Goal: Answer question/provide support: Share knowledge or assist other users

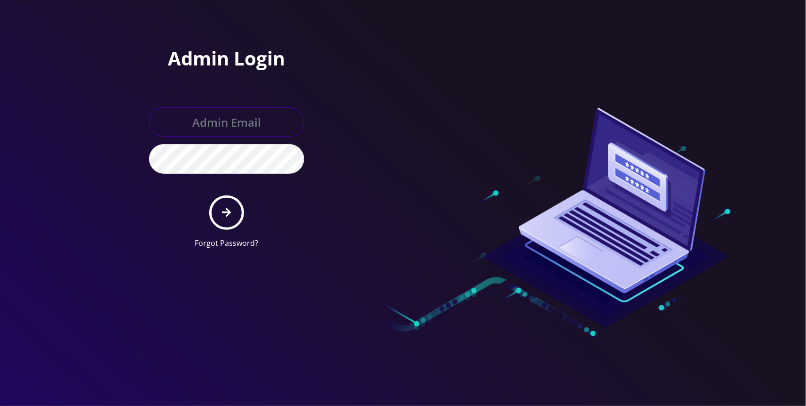
type input "jasper@britewireless.com"
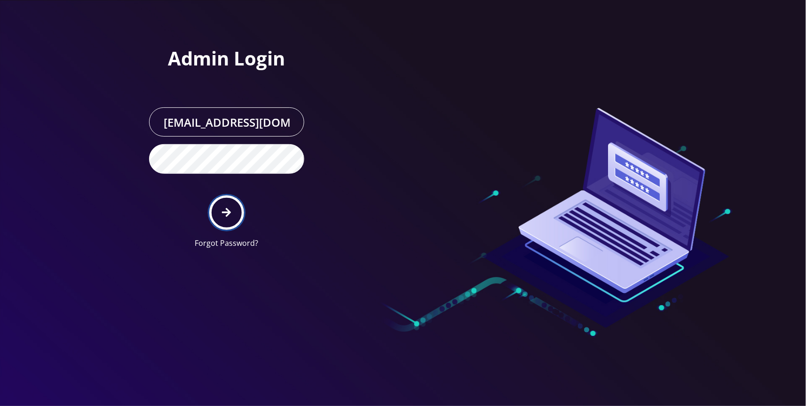
click at [237, 208] on button "submit" at bounding box center [226, 212] width 34 height 34
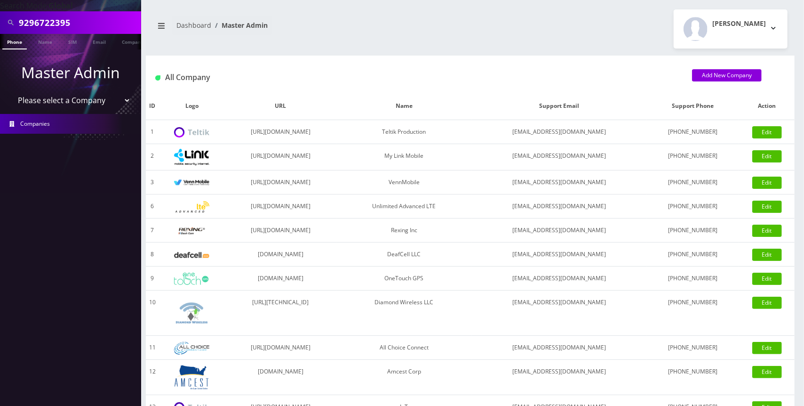
click at [10, 43] on link "Phone" at bounding box center [14, 42] width 24 height 16
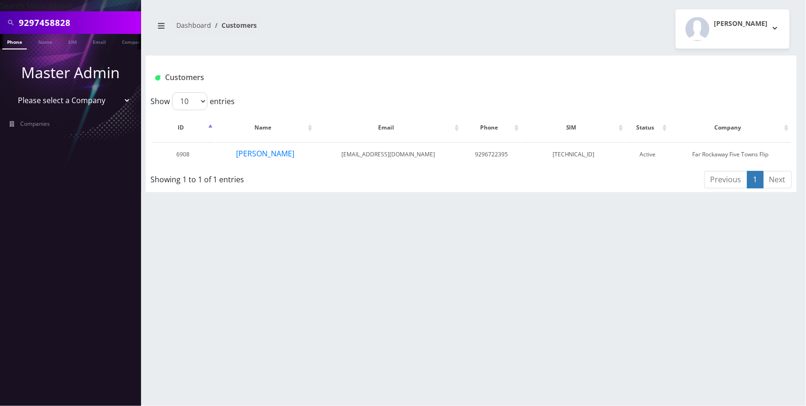
type input "9297458828"
click at [10, 39] on link "Phone" at bounding box center [14, 42] width 24 height 16
click at [281, 154] on button "[PERSON_NAME]" at bounding box center [268, 153] width 59 height 12
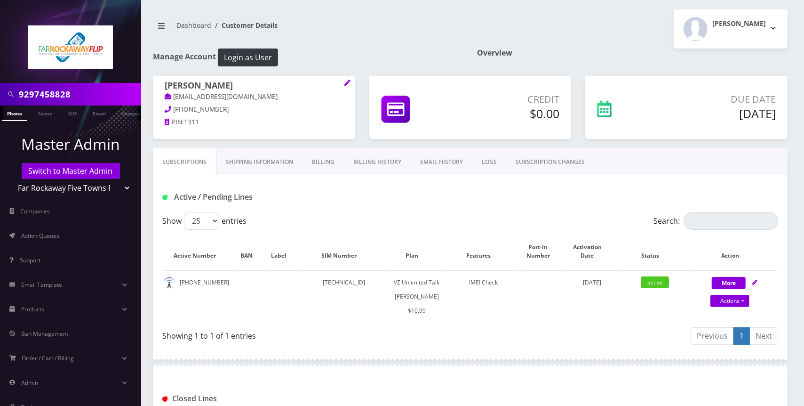
click at [320, 163] on link "Billing" at bounding box center [323, 161] width 41 height 27
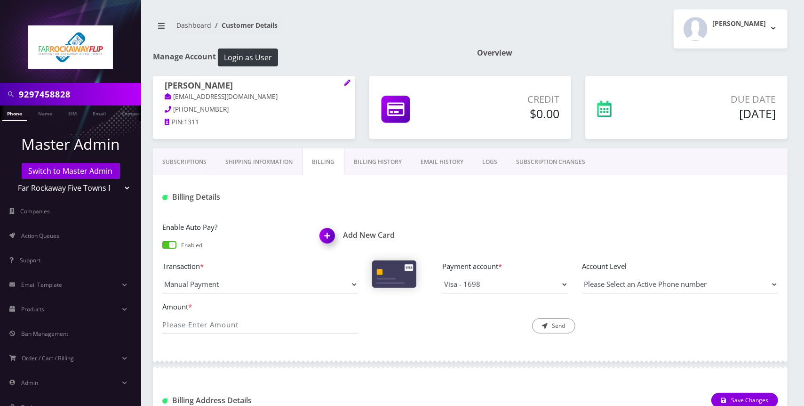
click at [381, 158] on link "Billing History" at bounding box center [377, 161] width 67 height 27
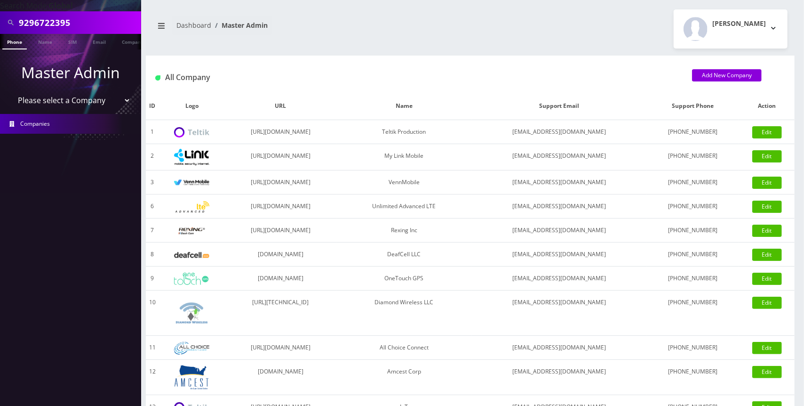
drag, startPoint x: 91, startPoint y: 22, endPoint x: 18, endPoint y: 23, distance: 72.9
click at [18, 23] on div "9296722395" at bounding box center [70, 23] width 136 height 18
type input "accord bus"
click at [41, 42] on link "Name" at bounding box center [45, 42] width 24 height 16
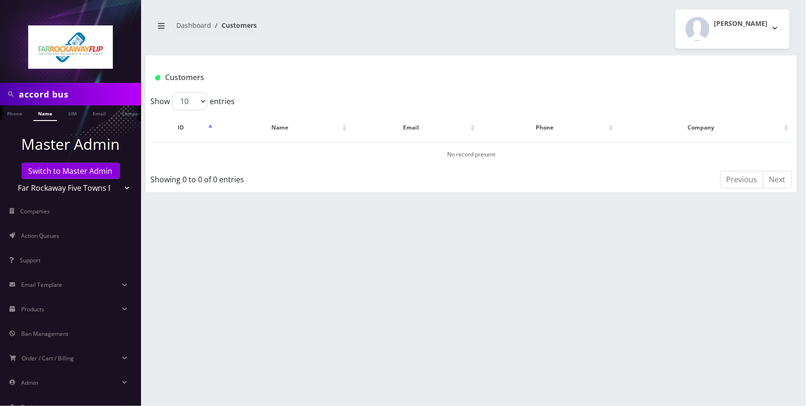
click at [113, 187] on select "Teltik Production My Link Mobile VennMobile Unlimited Advanced LTE Rexing Inc D…" at bounding box center [71, 188] width 120 height 18
select select "1"
click at [11, 179] on select "Teltik Production My Link Mobile VennMobile Unlimited Advanced LTE Rexing Inc D…" at bounding box center [71, 188] width 120 height 18
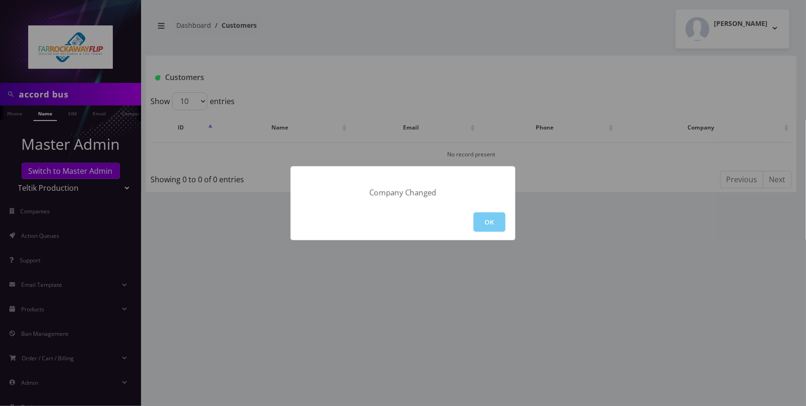
click at [490, 212] on button "OK" at bounding box center [490, 221] width 32 height 19
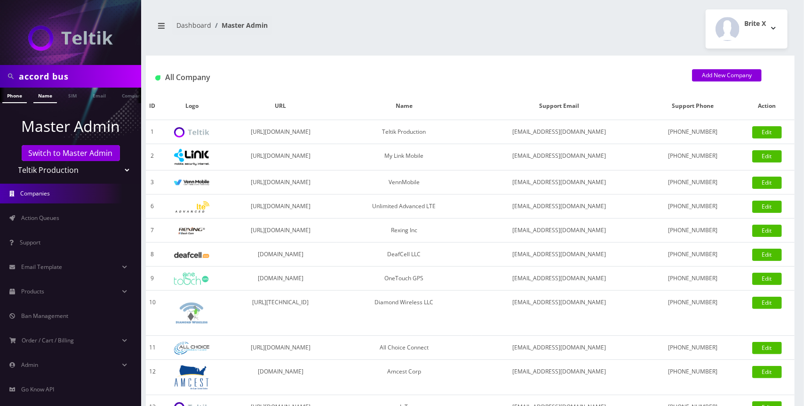
click at [46, 98] on link "Name" at bounding box center [45, 96] width 24 height 16
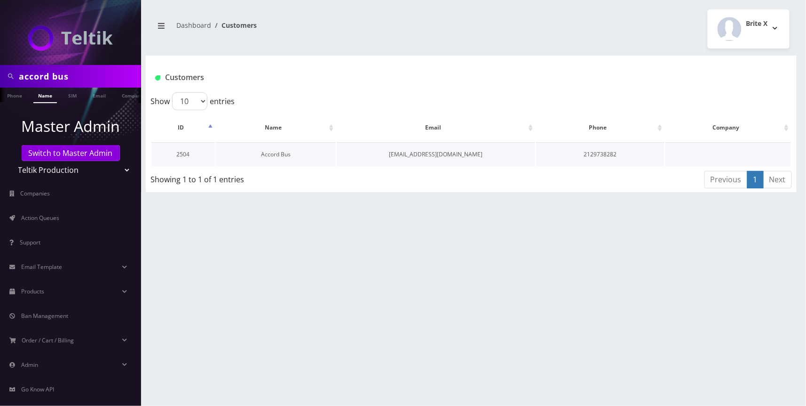
click at [277, 156] on link "Accord Bus" at bounding box center [276, 154] width 30 height 8
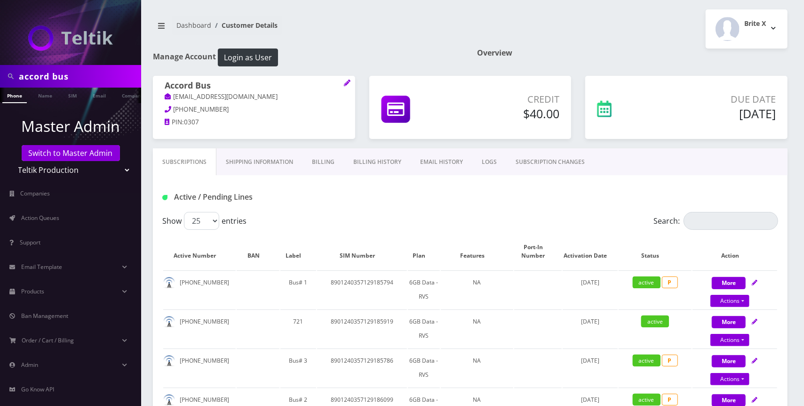
drag, startPoint x: 448, startPoint y: 159, endPoint x: 531, endPoint y: 197, distance: 90.3
click at [448, 159] on link "EMAIL HISTORY" at bounding box center [442, 161] width 62 height 27
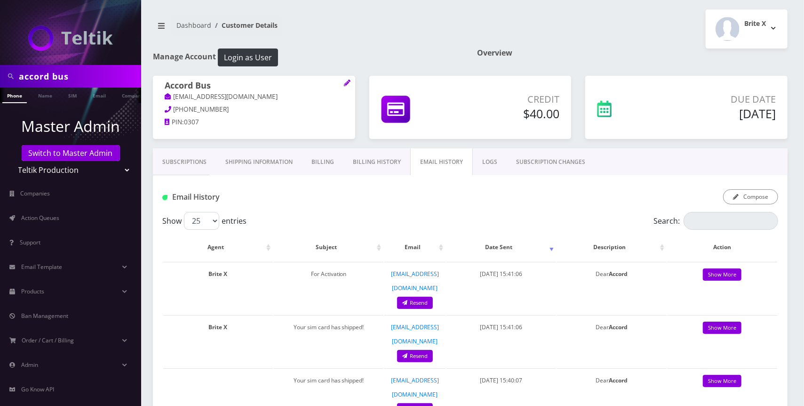
scroll to position [188, 0]
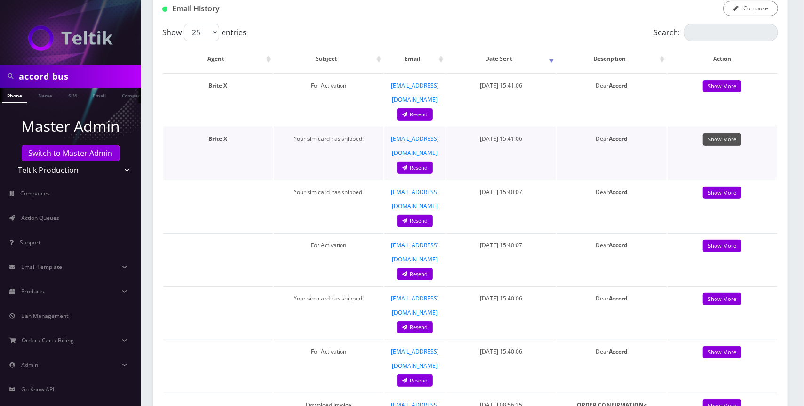
drag, startPoint x: 714, startPoint y: 124, endPoint x: 580, endPoint y: 135, distance: 135.0
click at [714, 133] on link "Show More" at bounding box center [722, 139] width 39 height 13
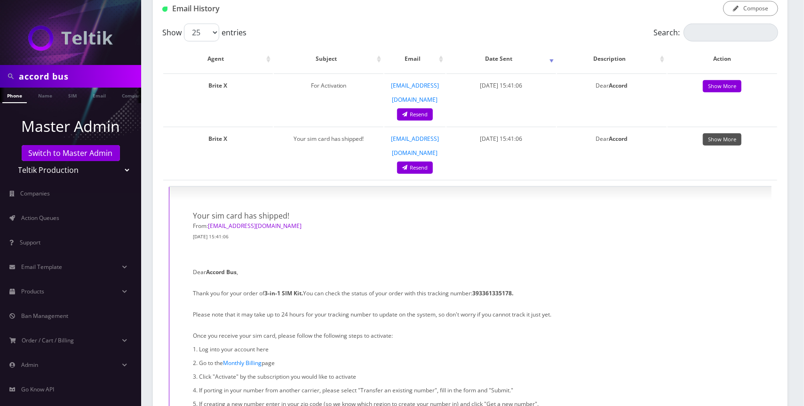
scroll to position [0, 0]
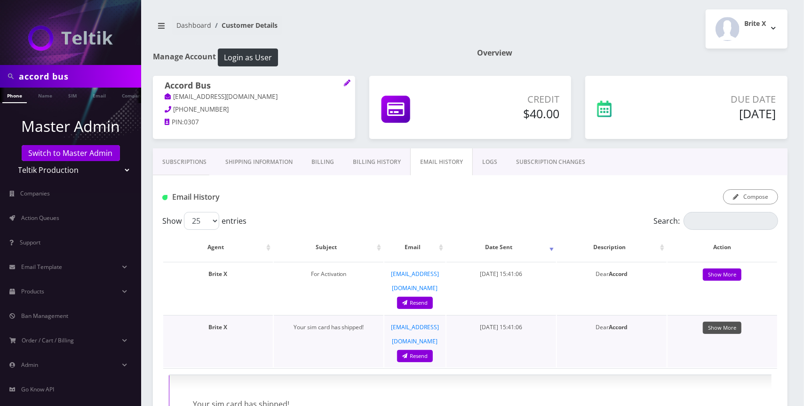
click at [733, 321] on link "Show More" at bounding box center [722, 327] width 39 height 13
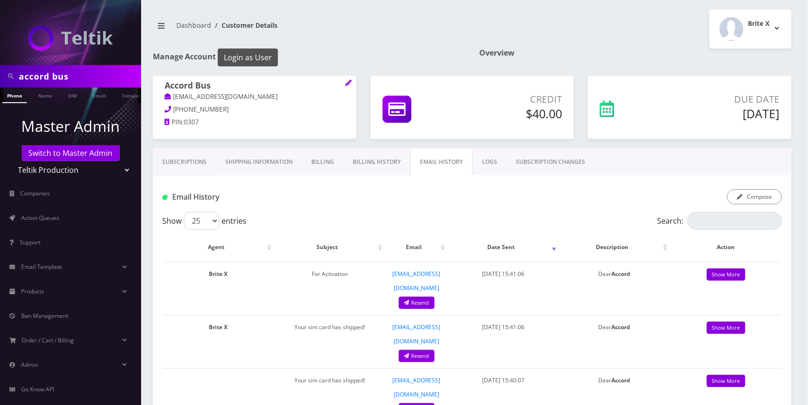
click at [235, 59] on button "Login as User" at bounding box center [248, 57] width 60 height 18
click at [365, 167] on link "Billing History" at bounding box center [376, 161] width 67 height 27
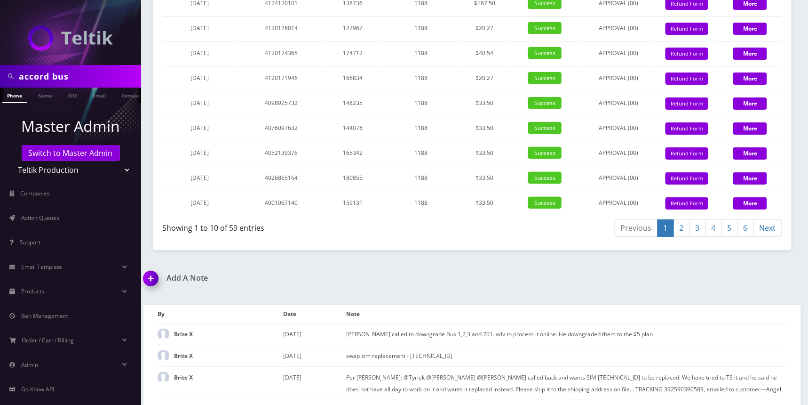
scroll to position [1129, 0]
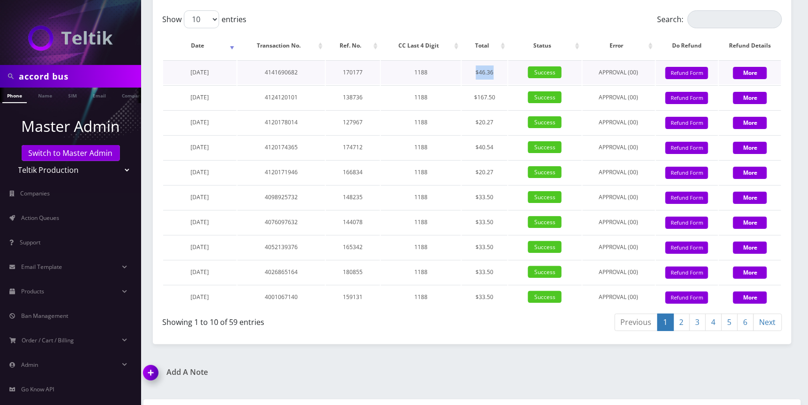
drag, startPoint x: 473, startPoint y: 120, endPoint x: 496, endPoint y: 120, distance: 22.6
click at [496, 84] on td "$46.36" at bounding box center [485, 72] width 46 height 24
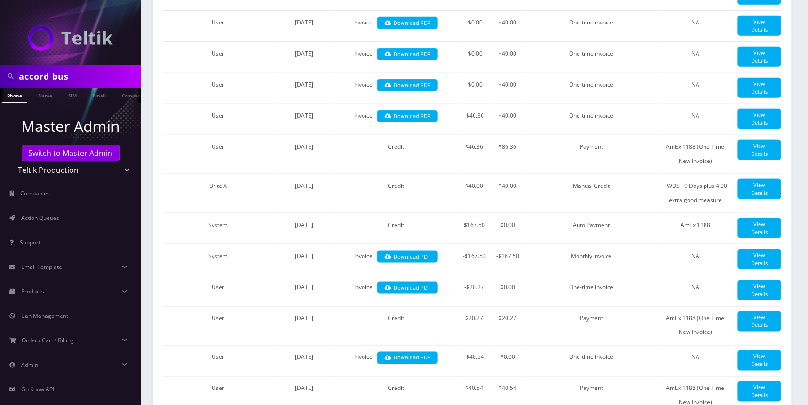
scroll to position [0, 0]
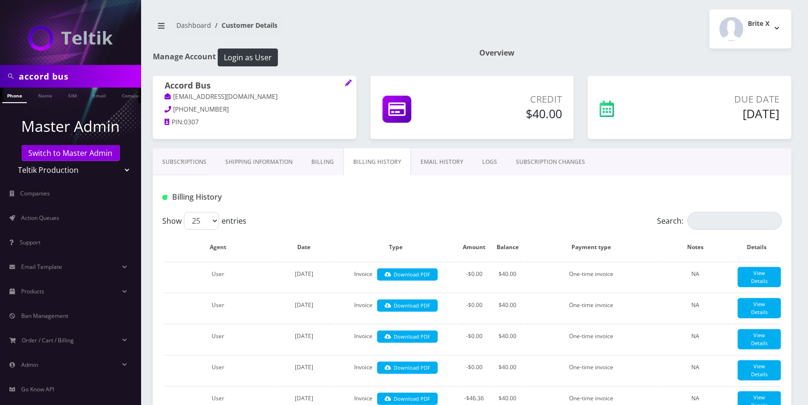
drag, startPoint x: 198, startPoint y: 161, endPoint x: 203, endPoint y: 157, distance: 6.4
click at [198, 161] on link "Subscriptions" at bounding box center [184, 161] width 63 height 27
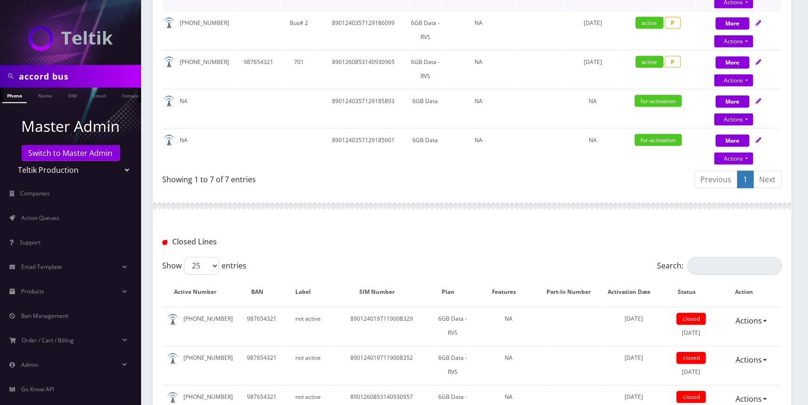
scroll to position [282, 0]
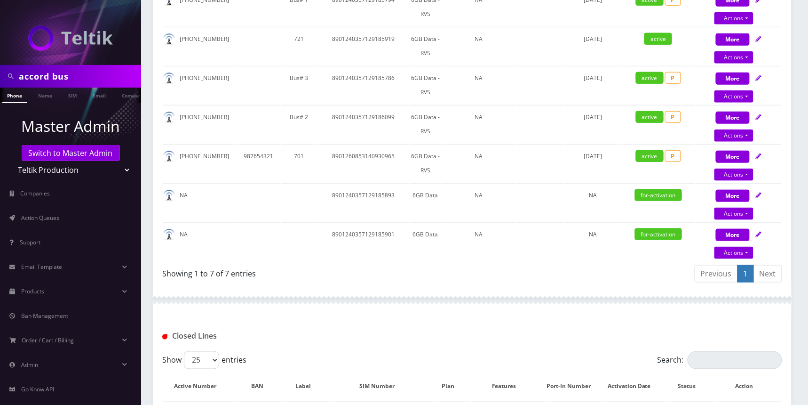
click at [768, 276] on link "Next" at bounding box center [768, 273] width 29 height 17
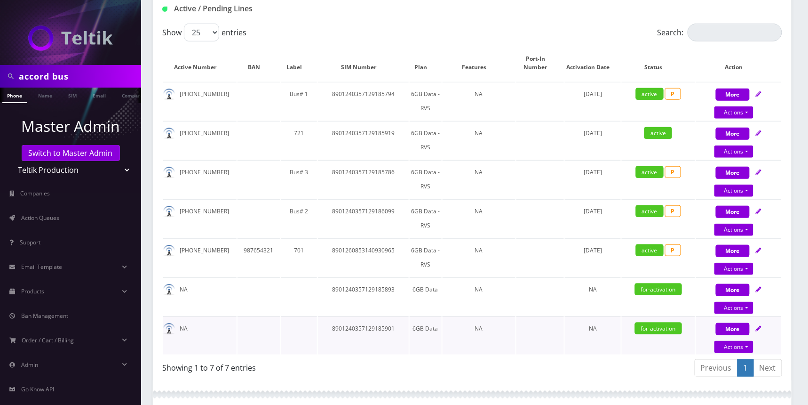
scroll to position [0, 0]
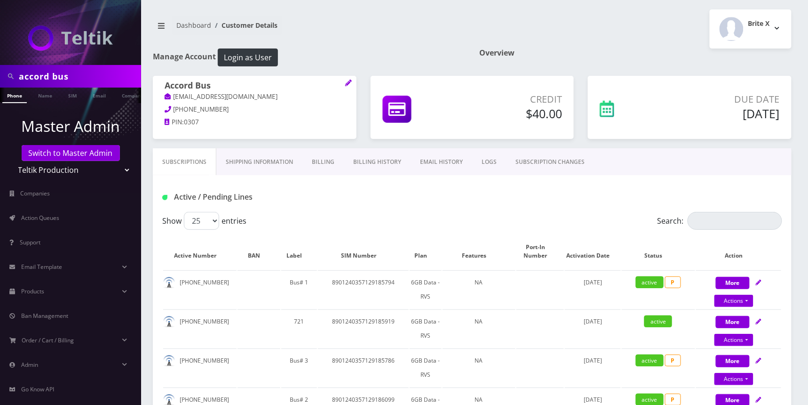
click at [442, 163] on link "EMAIL HISTORY" at bounding box center [442, 161] width 62 height 27
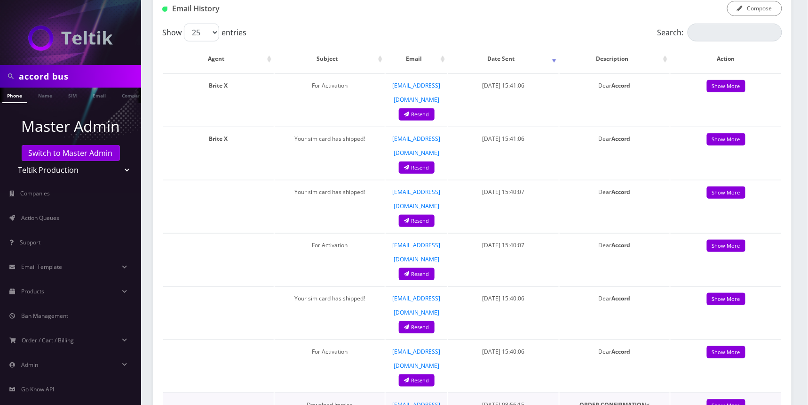
scroll to position [282, 0]
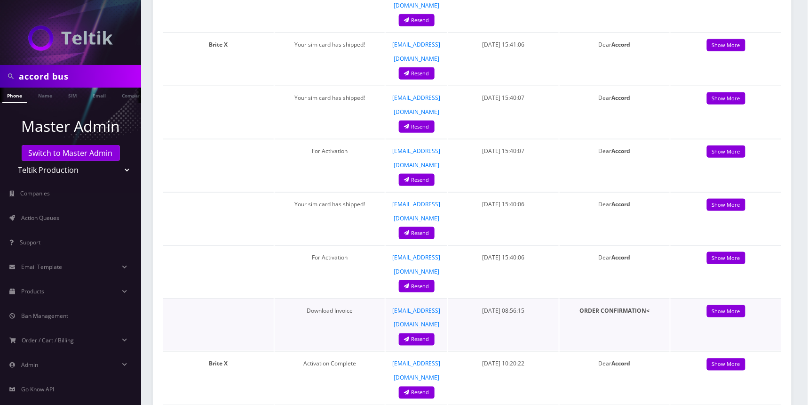
drag, startPoint x: 494, startPoint y: 237, endPoint x: 526, endPoint y: 232, distance: 31.9
click at [526, 298] on td "September 15, 2025 08:56:15" at bounding box center [503, 324] width 111 height 52
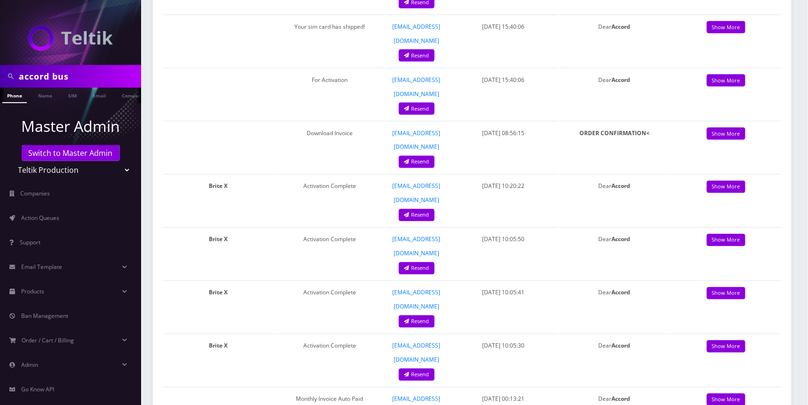
scroll to position [83, 0]
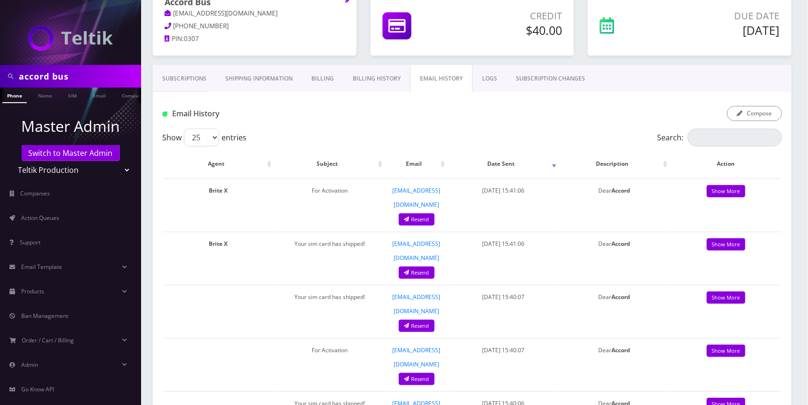
drag, startPoint x: 369, startPoint y: 81, endPoint x: 384, endPoint y: 146, distance: 66.5
click at [369, 81] on link "Billing History" at bounding box center [376, 78] width 67 height 27
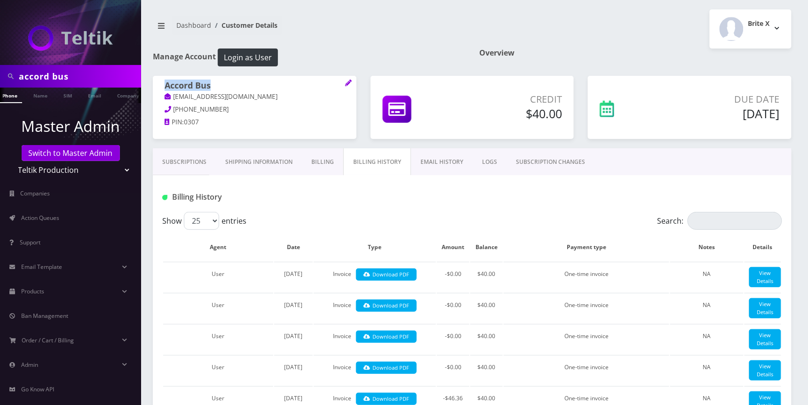
drag, startPoint x: 217, startPoint y: 86, endPoint x: 166, endPoint y: 85, distance: 50.8
click at [166, 85] on h1 "Accord Bus" at bounding box center [255, 85] width 180 height 11
copy h1 "Accord Bus"
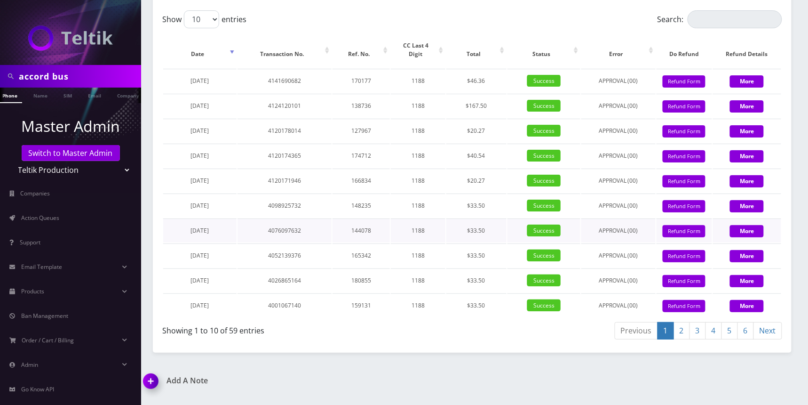
scroll to position [1223, 0]
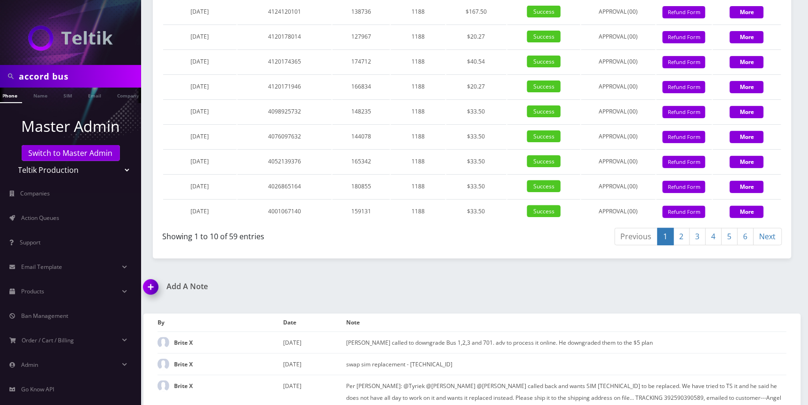
drag, startPoint x: 463, startPoint y: 136, endPoint x: 478, endPoint y: 137, distance: 14.6
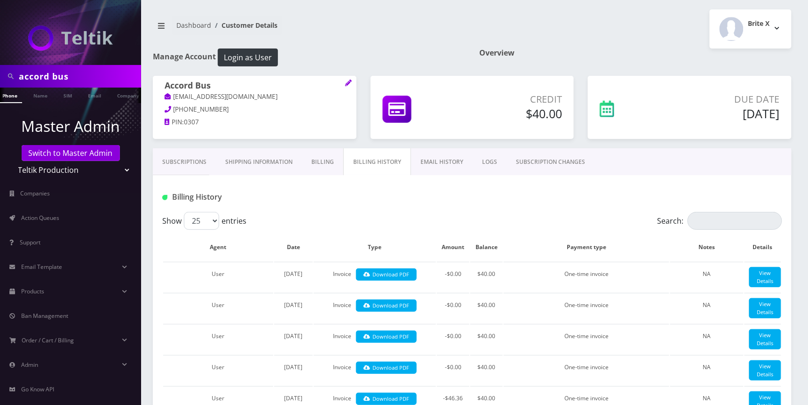
scroll to position [376, 0]
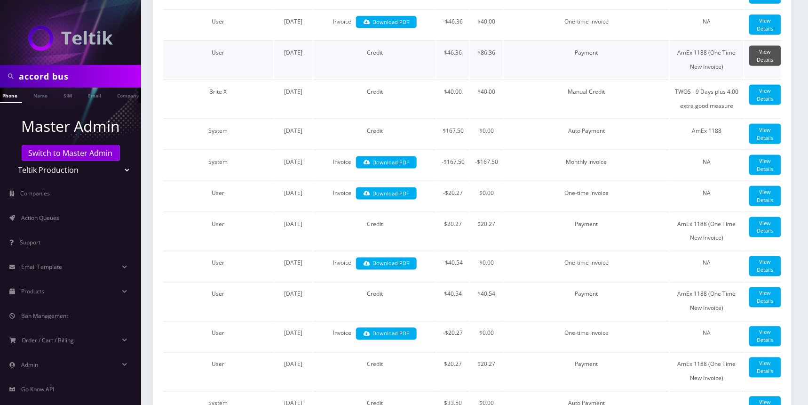
click at [764, 66] on link "View Details" at bounding box center [765, 56] width 32 height 20
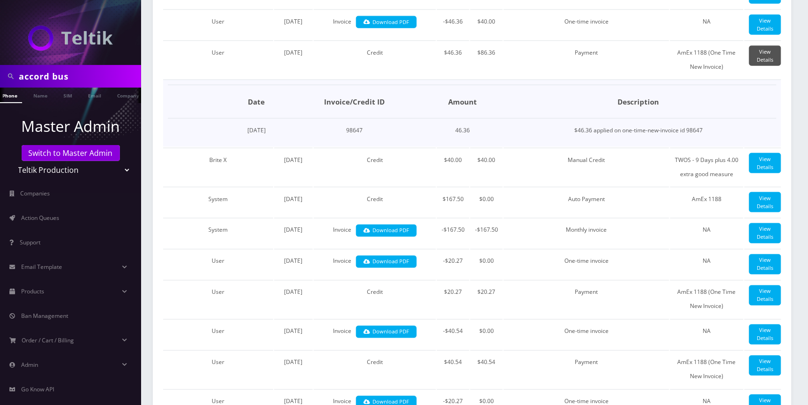
scroll to position [0, 0]
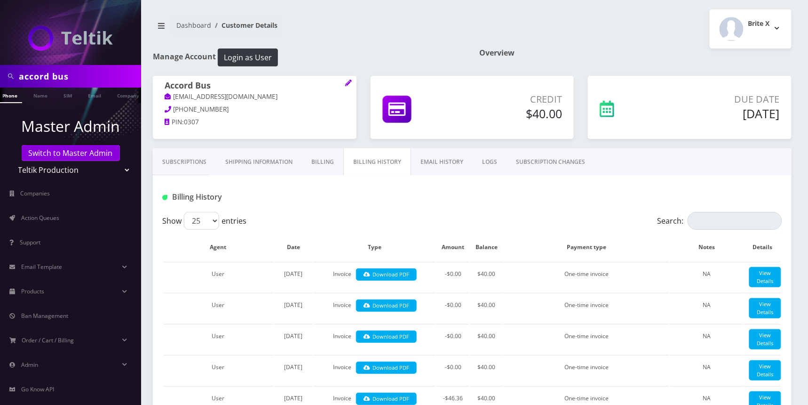
click at [189, 161] on link "Subscriptions" at bounding box center [184, 161] width 63 height 27
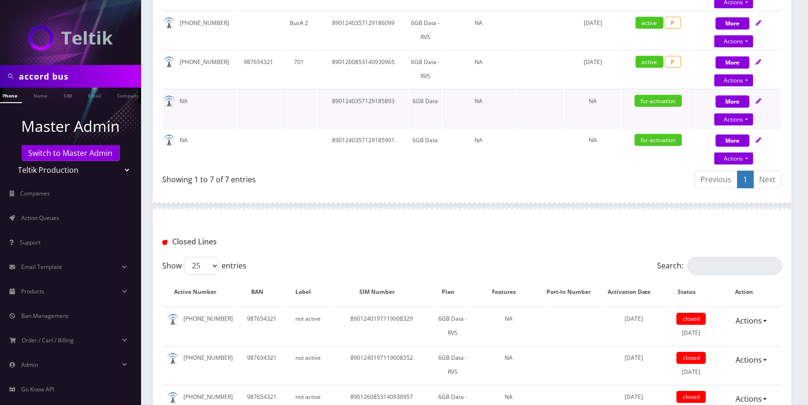
scroll to position [282, 0]
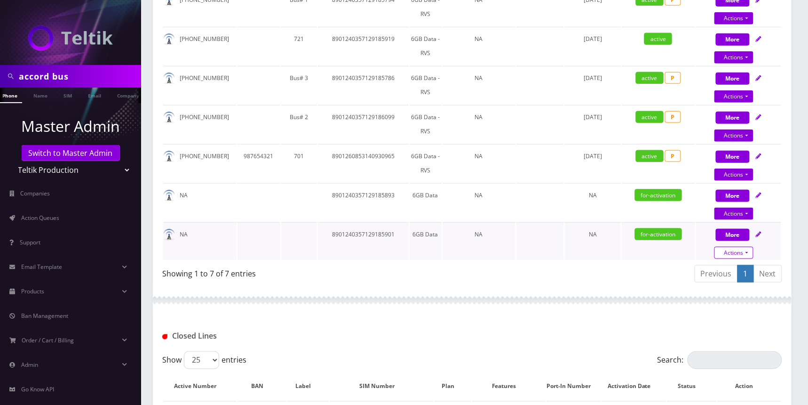
click at [745, 247] on link "Actions" at bounding box center [734, 253] width 39 height 12
select select "3-in-1 SIM Kit"
select select "50"
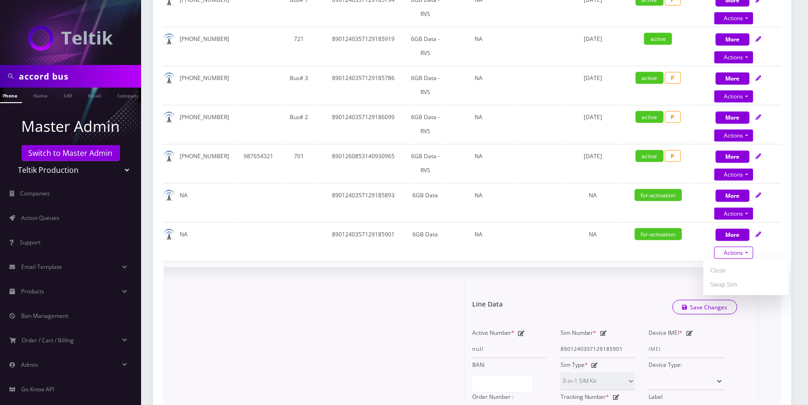
scroll to position [376, 0]
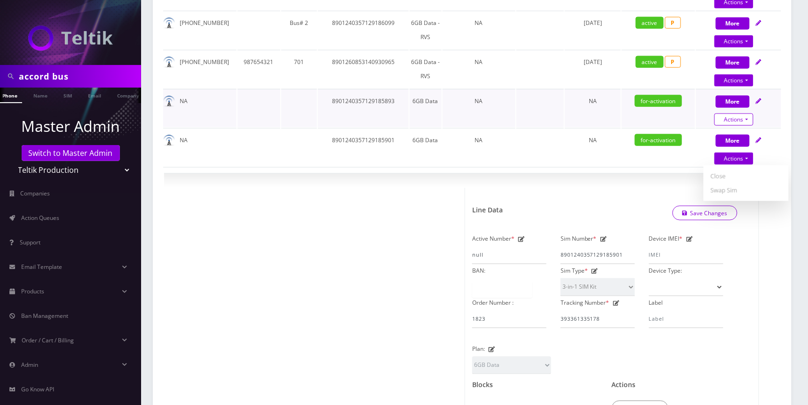
click at [749, 115] on link "Actions" at bounding box center [734, 119] width 39 height 12
select select "3-in-1 SIM Kit"
select select "50"
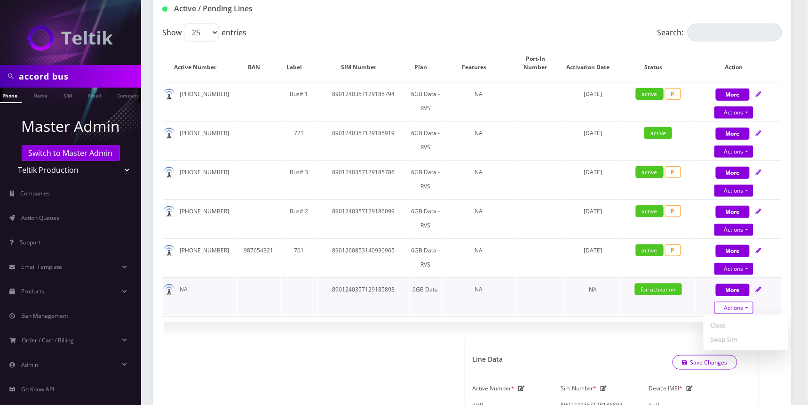
scroll to position [282, 0]
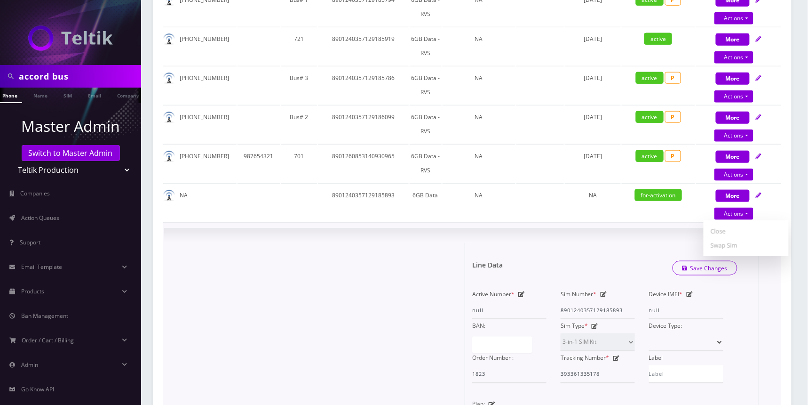
click at [409, 318] on div at bounding box center [318, 402] width 294 height 319
click at [406, 314] on div at bounding box center [318, 402] width 294 height 319
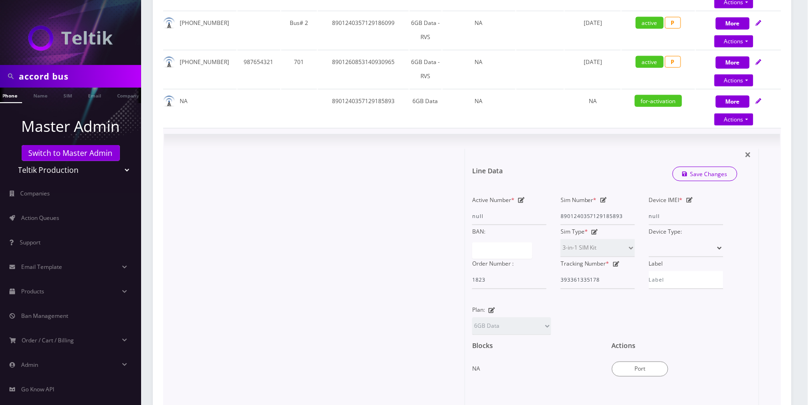
scroll to position [0, 0]
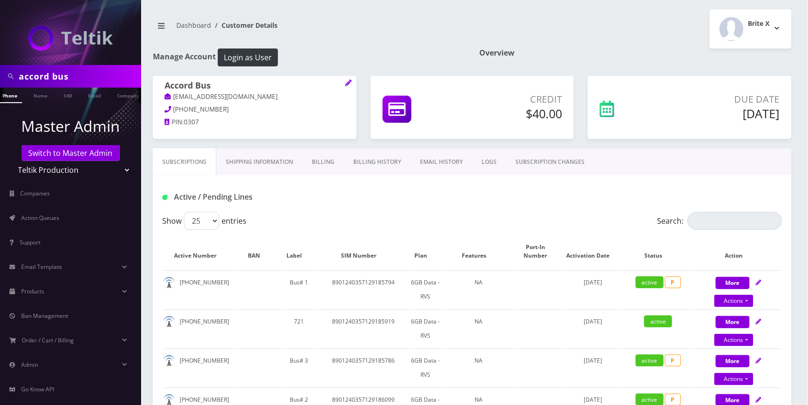
click at [443, 159] on link "EMAIL HISTORY" at bounding box center [442, 161] width 62 height 27
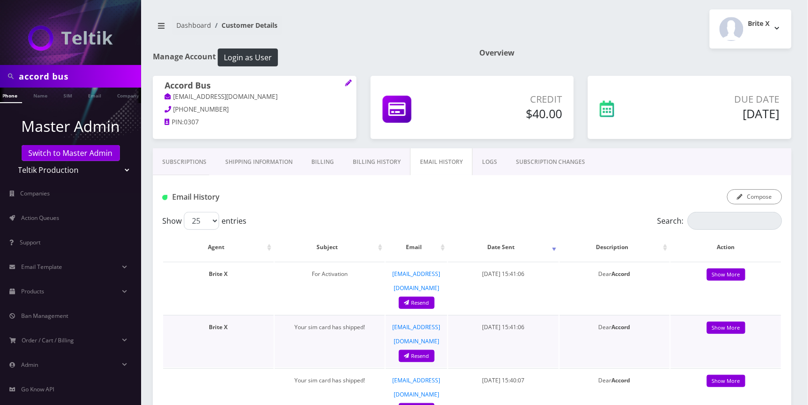
scroll to position [94, 0]
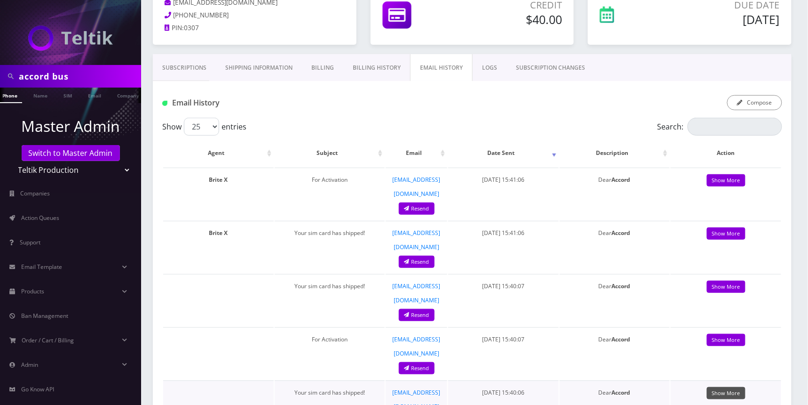
click at [733, 387] on link "Show More" at bounding box center [726, 393] width 39 height 13
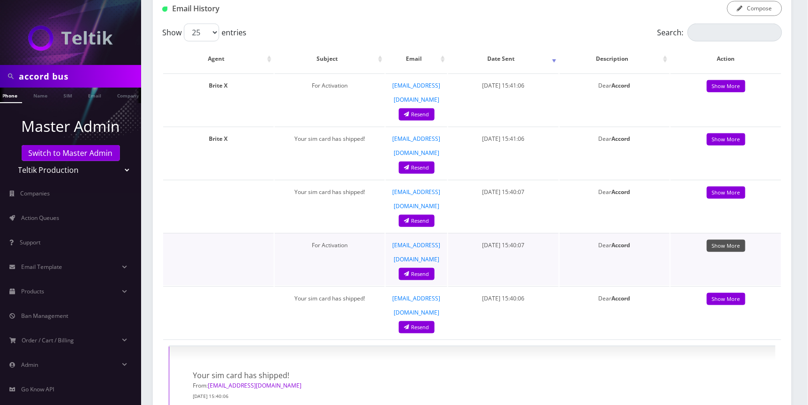
click at [726, 239] on link "Show More" at bounding box center [726, 245] width 39 height 13
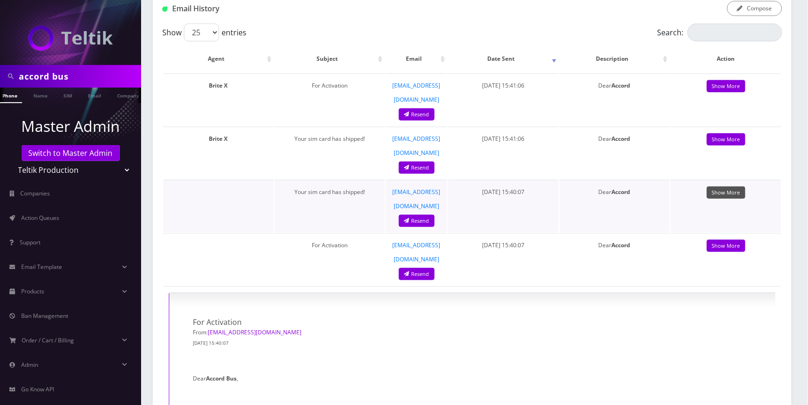
click at [731, 186] on link "Show More" at bounding box center [726, 192] width 39 height 13
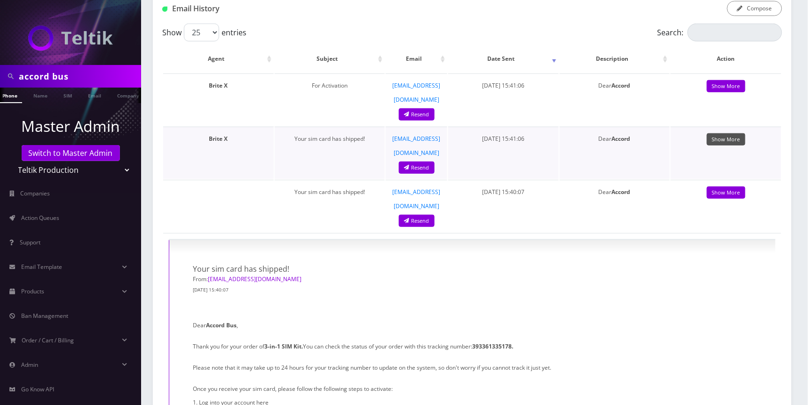
click at [727, 133] on link "Show More" at bounding box center [726, 139] width 39 height 13
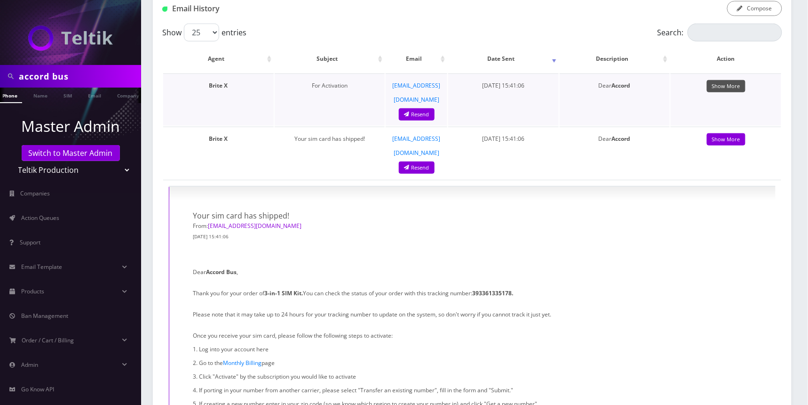
click at [736, 92] on link "Show More" at bounding box center [726, 86] width 39 height 13
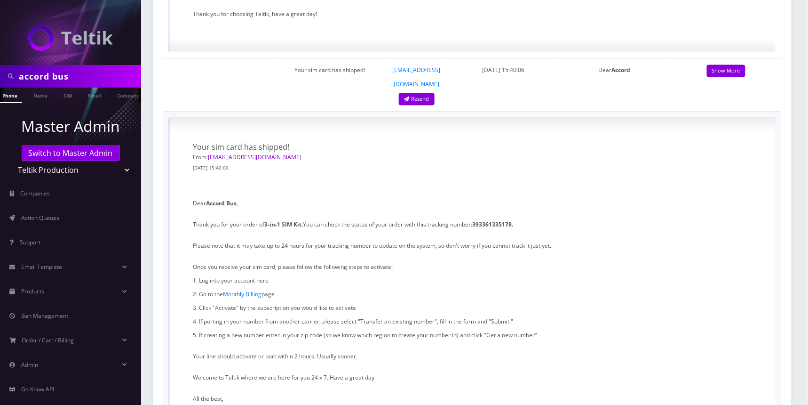
scroll to position [2164, 0]
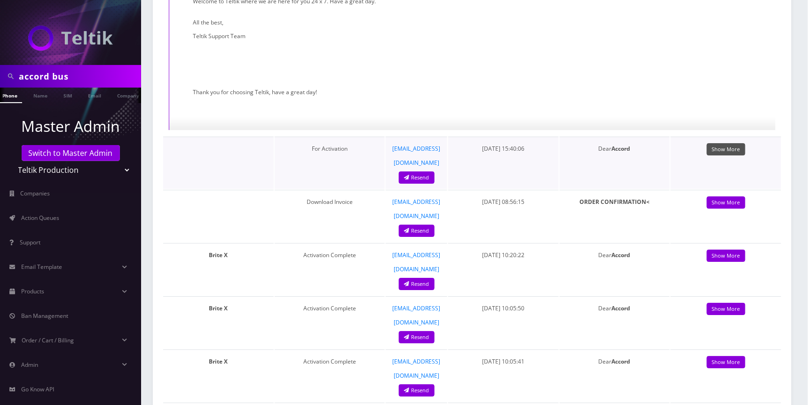
click at [733, 143] on link "Show More" at bounding box center [726, 149] width 39 height 13
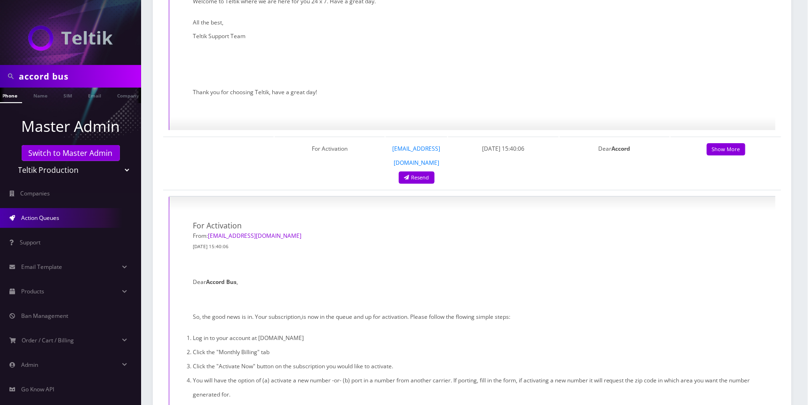
click at [59, 222] on link "Action Queues" at bounding box center [70, 218] width 141 height 20
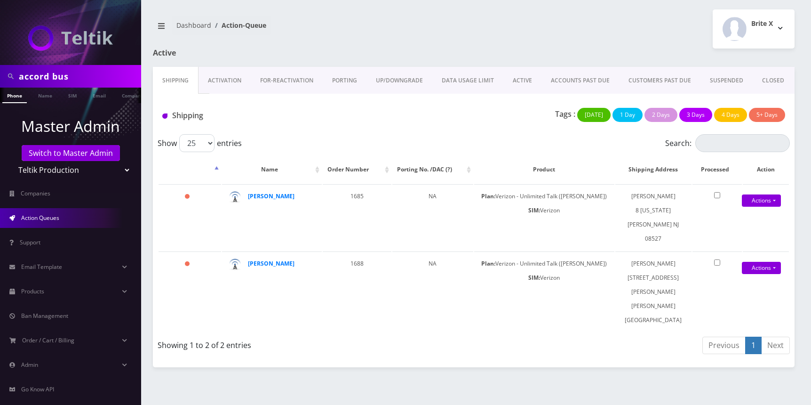
click at [226, 83] on link "Activation" at bounding box center [225, 80] width 52 height 27
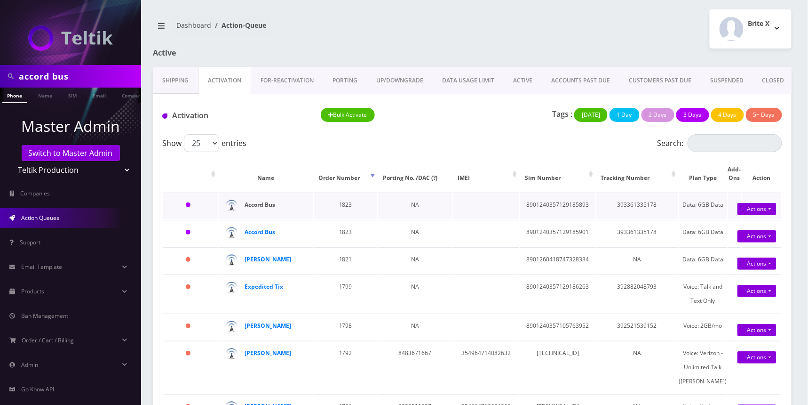
click at [268, 205] on strong "Accord Bus" at bounding box center [260, 204] width 31 height 8
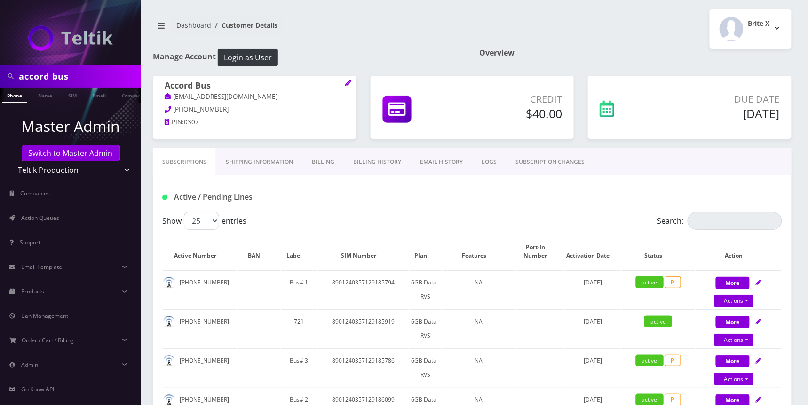
click at [382, 163] on link "Billing History" at bounding box center [377, 161] width 67 height 27
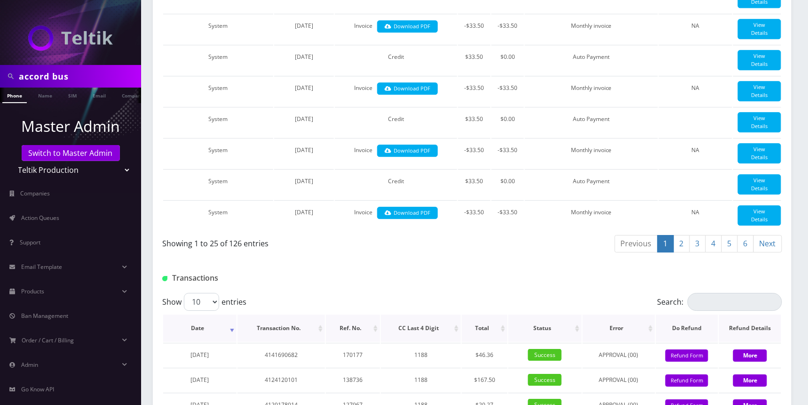
scroll to position [941, 0]
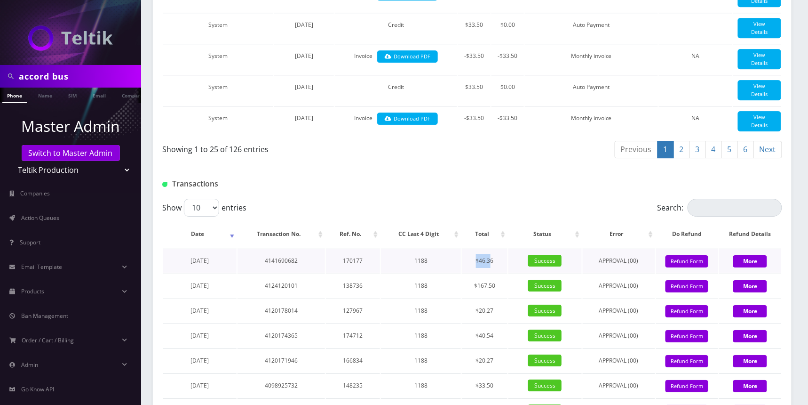
drag, startPoint x: 463, startPoint y: 304, endPoint x: 488, endPoint y: 299, distance: 25.6
click at [491, 272] on td "$46.36" at bounding box center [485, 260] width 46 height 24
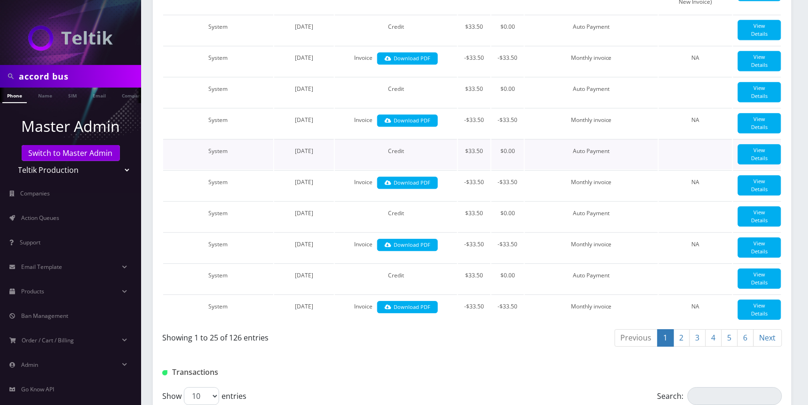
scroll to position [1223, 0]
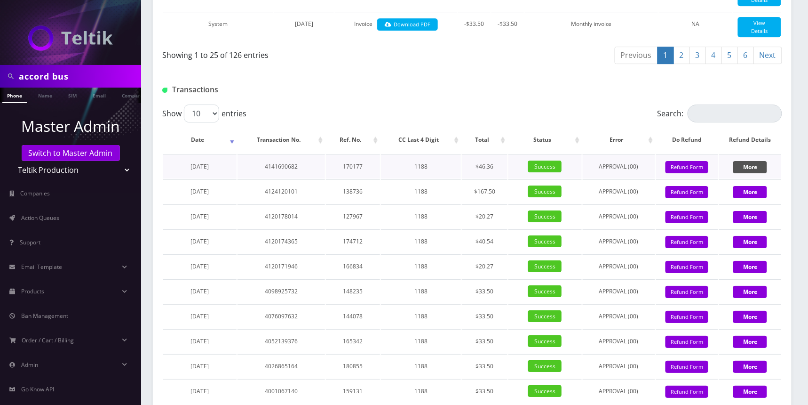
click at [749, 173] on button "More" at bounding box center [750, 167] width 34 height 12
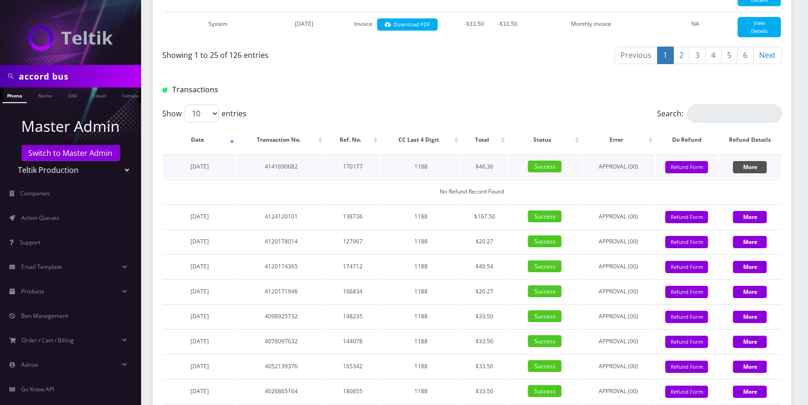
click at [760, 173] on button "More" at bounding box center [750, 167] width 34 height 12
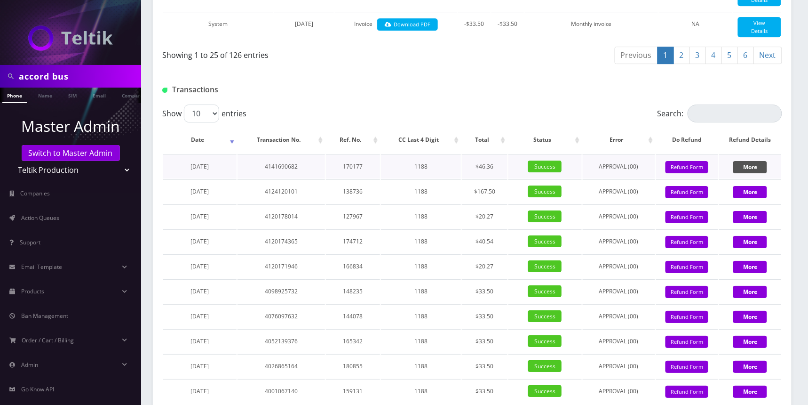
click at [755, 173] on button "More" at bounding box center [750, 167] width 34 height 12
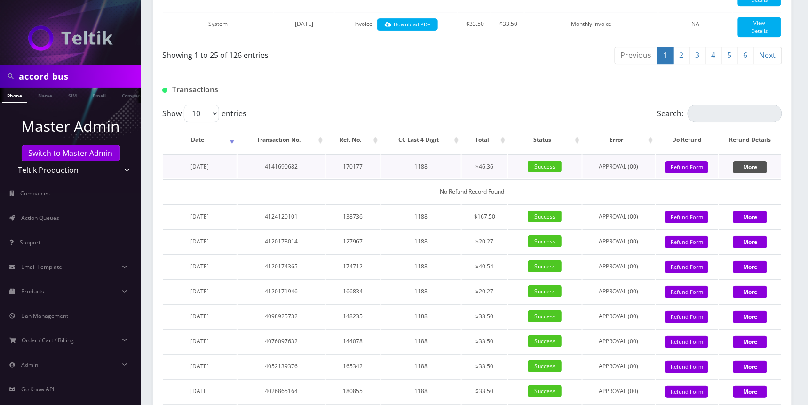
click at [755, 173] on button "More" at bounding box center [750, 167] width 34 height 12
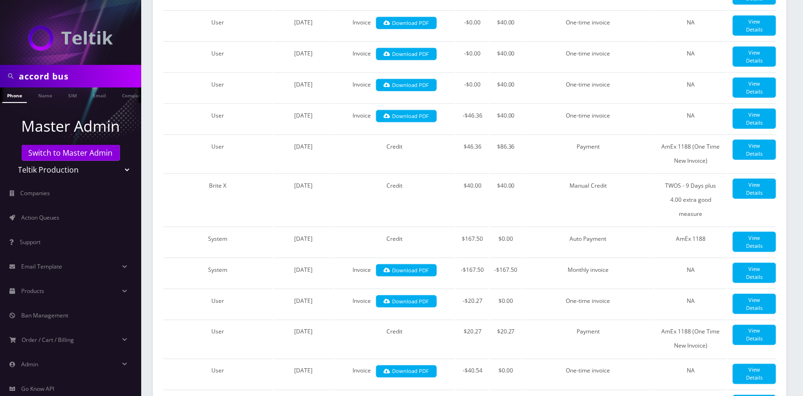
scroll to position [0, 0]
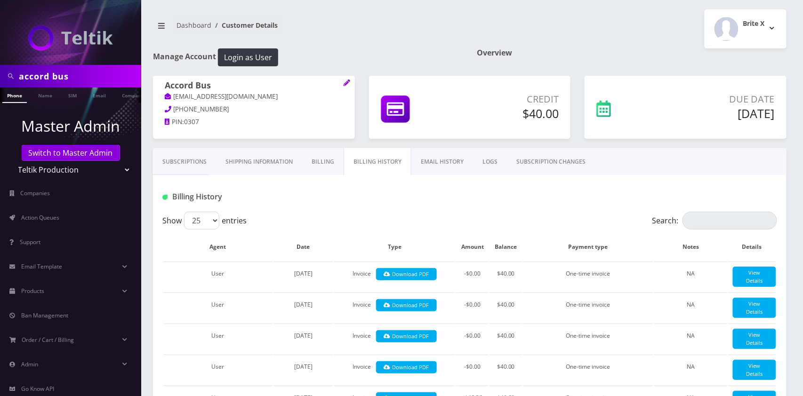
drag, startPoint x: 176, startPoint y: 165, endPoint x: 490, endPoint y: 154, distance: 314.5
click at [177, 165] on link "Subscriptions" at bounding box center [184, 161] width 63 height 27
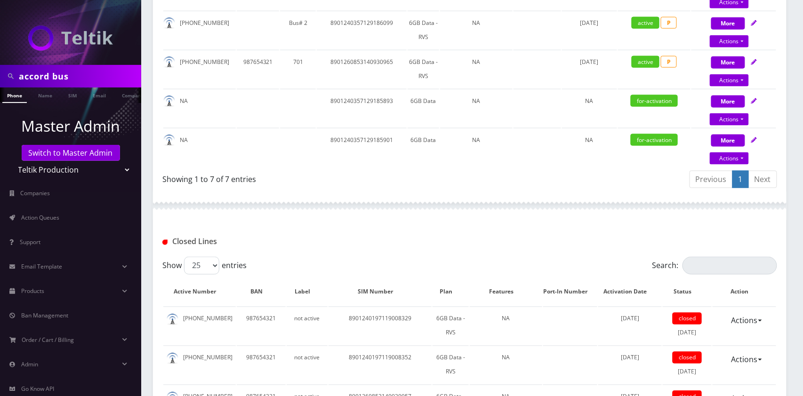
scroll to position [188, 0]
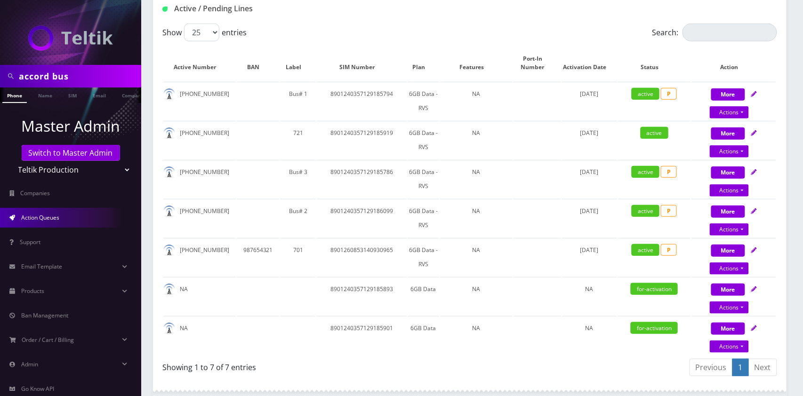
click at [61, 221] on link "Action Queues" at bounding box center [70, 218] width 141 height 20
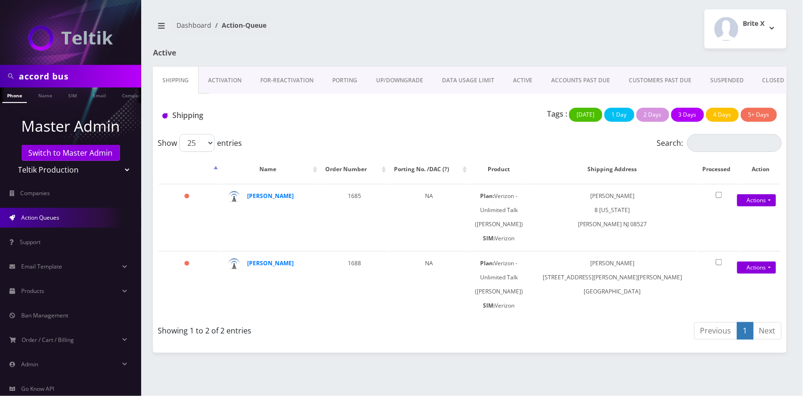
click at [42, 218] on span "Action Queues" at bounding box center [40, 218] width 38 height 8
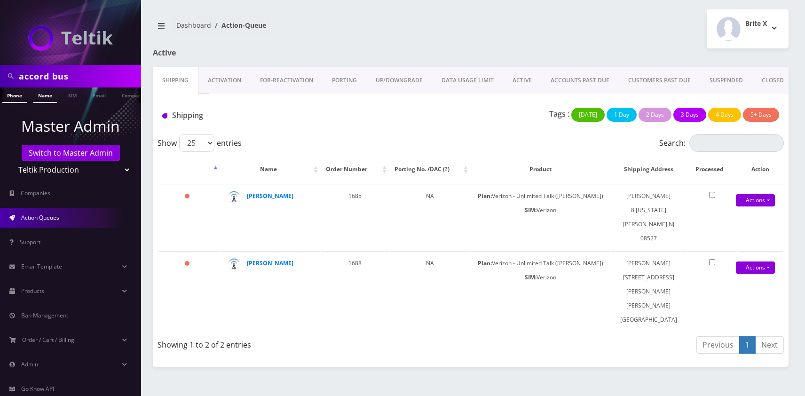
click at [46, 100] on link "Name" at bounding box center [45, 96] width 24 height 16
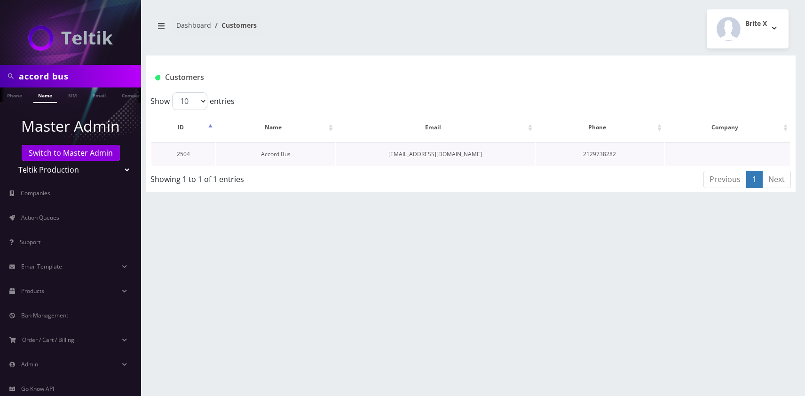
click at [277, 153] on link "Accord Bus" at bounding box center [276, 154] width 30 height 8
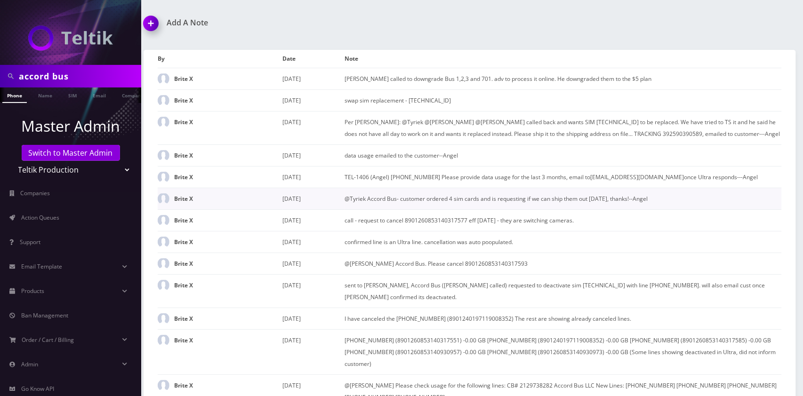
scroll to position [941, 0]
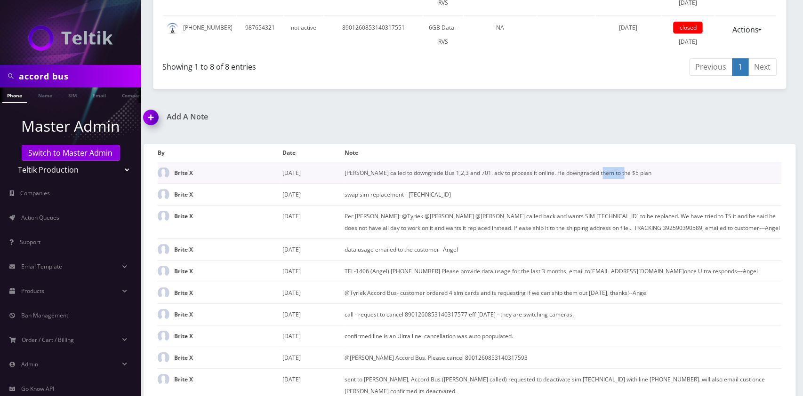
drag, startPoint x: 629, startPoint y: 175, endPoint x: 597, endPoint y: 175, distance: 31.1
click at [597, 175] on td "[PERSON_NAME] called to downgrade Bus 1,2,3 and 701. adv to process it online. …" at bounding box center [563, 173] width 437 height 22
click at [610, 170] on td "[PERSON_NAME] called to downgrade Bus 1,2,3 and 701. adv to process it online. …" at bounding box center [563, 173] width 437 height 22
click at [255, 123] on div "Add A Note" at bounding box center [302, 123] width 333 height 22
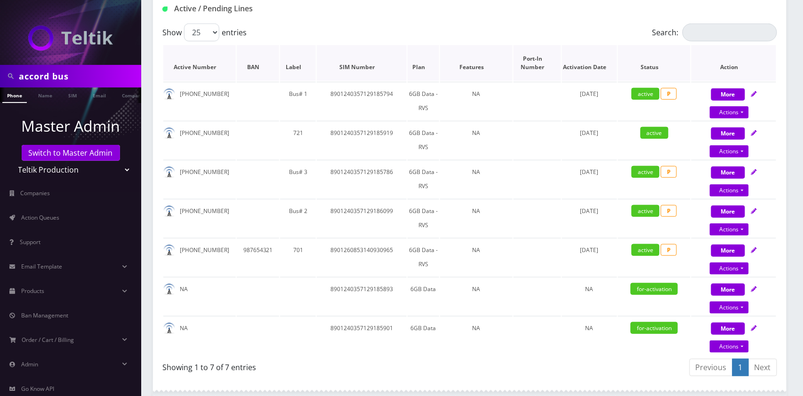
scroll to position [0, 0]
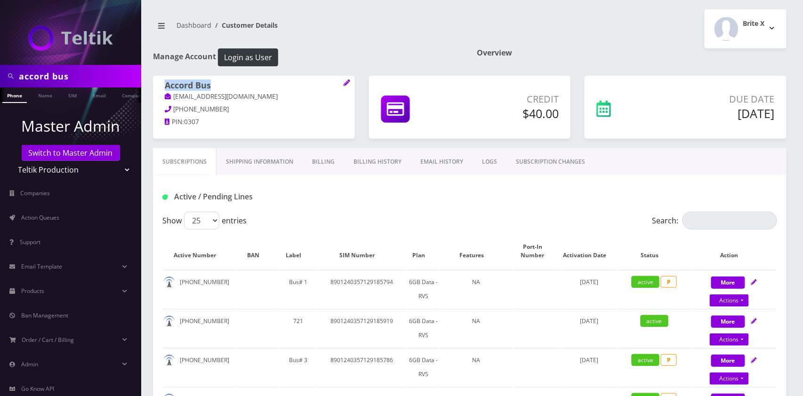
drag, startPoint x: 221, startPoint y: 87, endPoint x: 166, endPoint y: 86, distance: 55.1
click at [166, 86] on h1 "Accord Bus" at bounding box center [254, 85] width 178 height 11
click at [41, 92] on link "Name" at bounding box center [45, 96] width 24 height 16
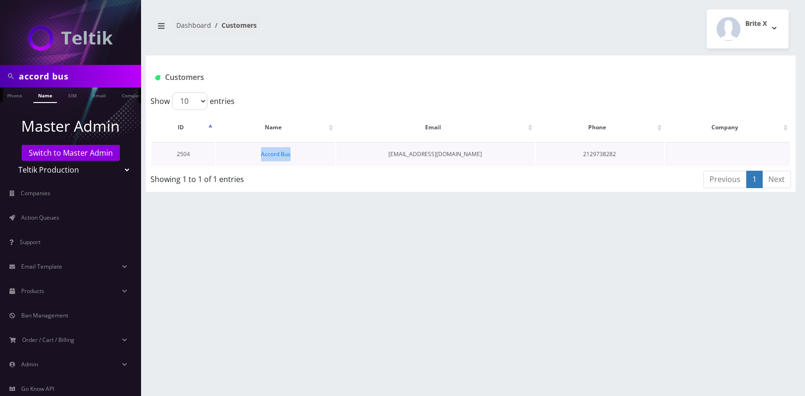
drag, startPoint x: 311, startPoint y: 163, endPoint x: 255, endPoint y: 159, distance: 56.6
click at [255, 159] on td "Accord Bus" at bounding box center [275, 154] width 119 height 24
copy link "Accord Bus"
click at [281, 151] on link "Accord Bus" at bounding box center [276, 154] width 30 height 8
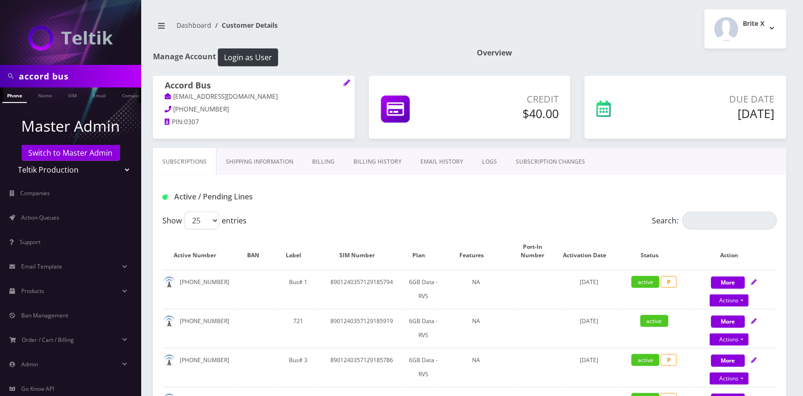
drag, startPoint x: 0, startPoint y: 0, endPoint x: 364, endPoint y: 163, distance: 398.9
click at [364, 163] on link "Billing History" at bounding box center [377, 161] width 67 height 27
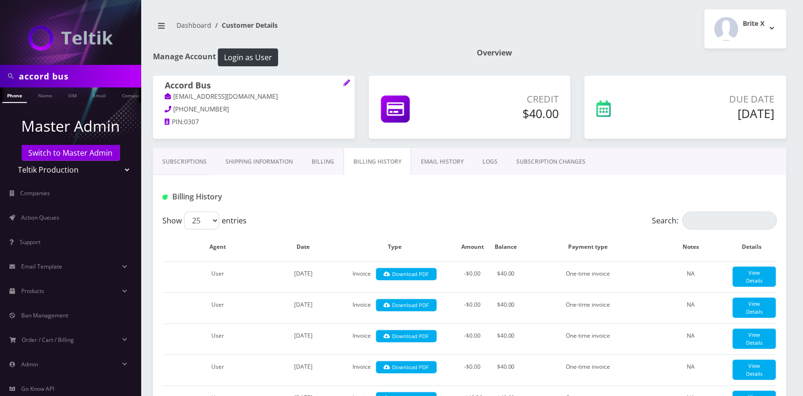
click at [441, 162] on link "EMAIL HISTORY" at bounding box center [442, 161] width 62 height 27
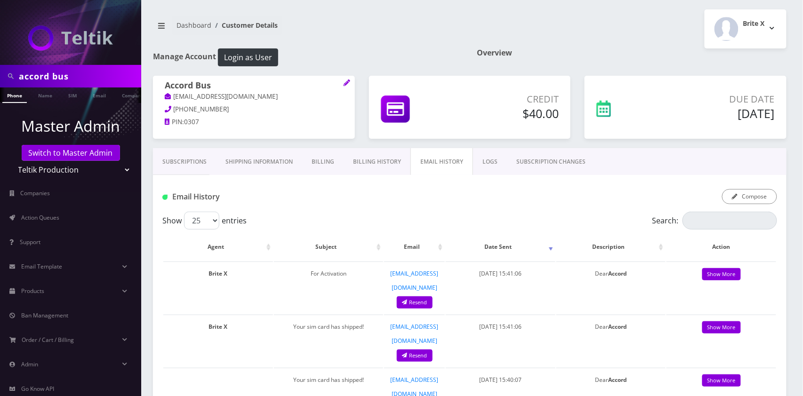
click at [367, 161] on link "Billing History" at bounding box center [376, 161] width 67 height 27
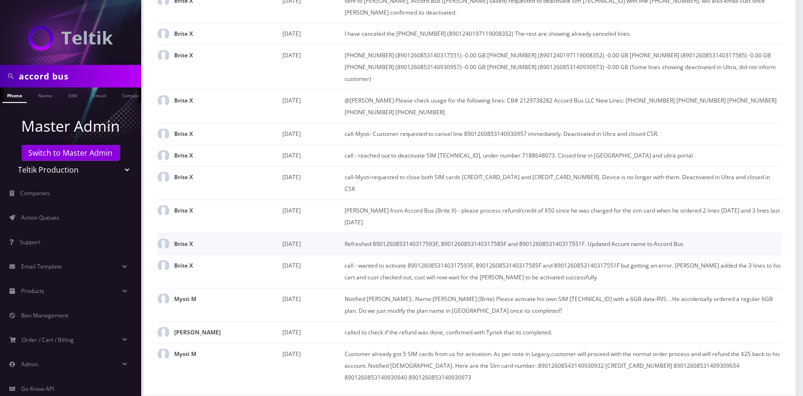
scroll to position [1392, 0]
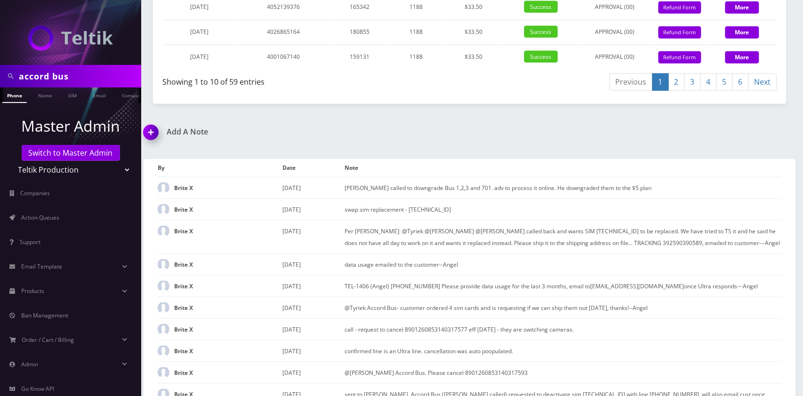
click at [151, 150] on img at bounding box center [153, 136] width 28 height 28
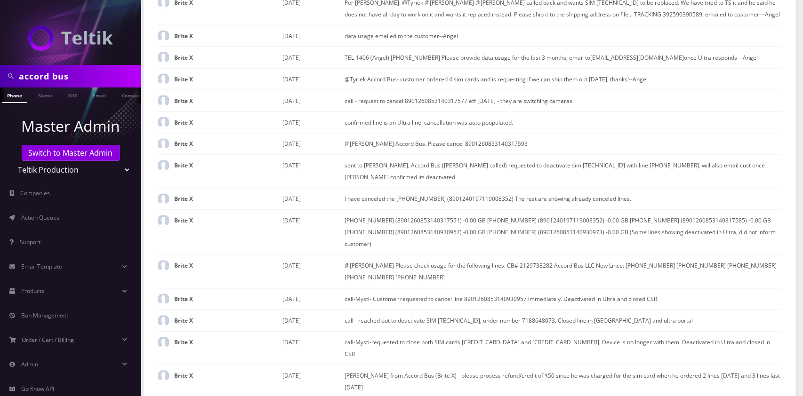
paste input "@channel @[PERSON_NAME] Accord Bus - The customer downgraded 4 lines on [DATE],…"
type input "@channel @[PERSON_NAME] Accord Bus - The customer downgraded 4 lines on [DATE],…"
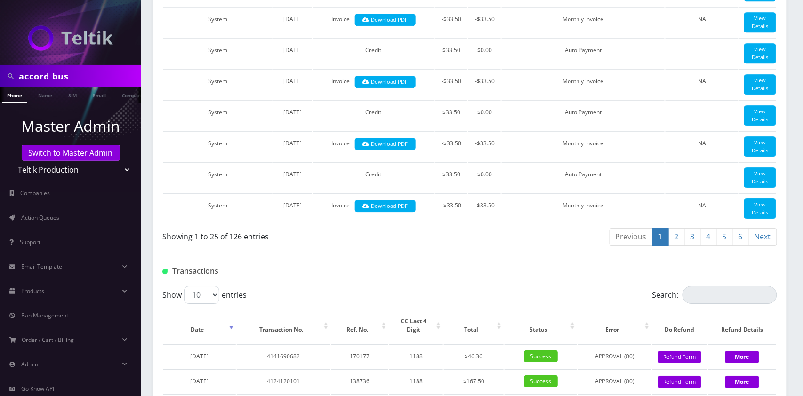
scroll to position [0, 0]
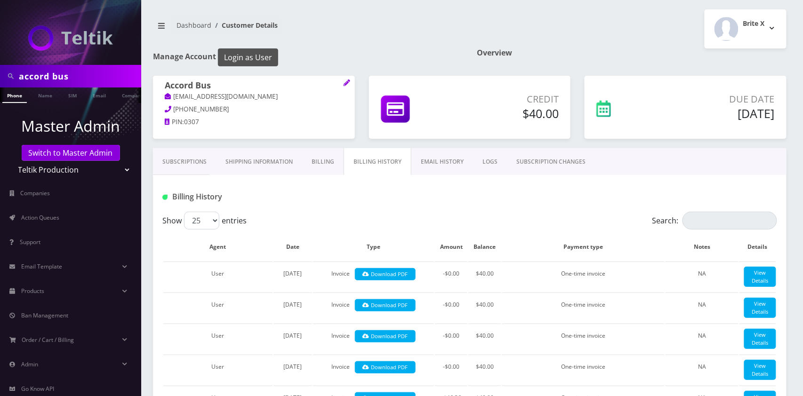
click at [266, 61] on button "Login as User" at bounding box center [248, 57] width 60 height 18
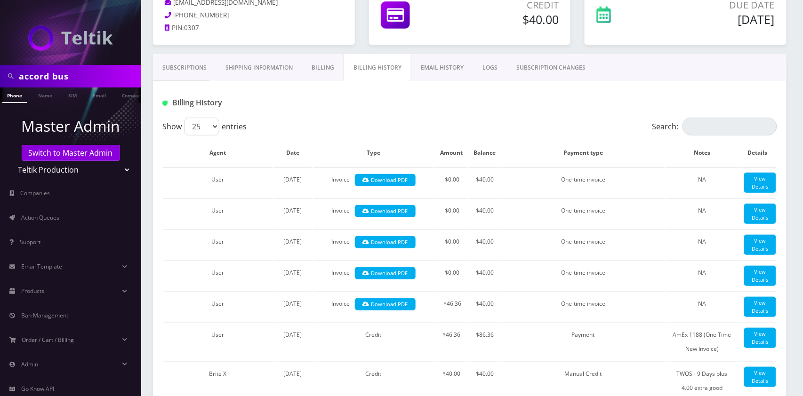
drag, startPoint x: 196, startPoint y: 71, endPoint x: 267, endPoint y: 103, distance: 78.3
click at [196, 70] on link "Subscriptions" at bounding box center [184, 67] width 63 height 27
